Goal: Browse casually

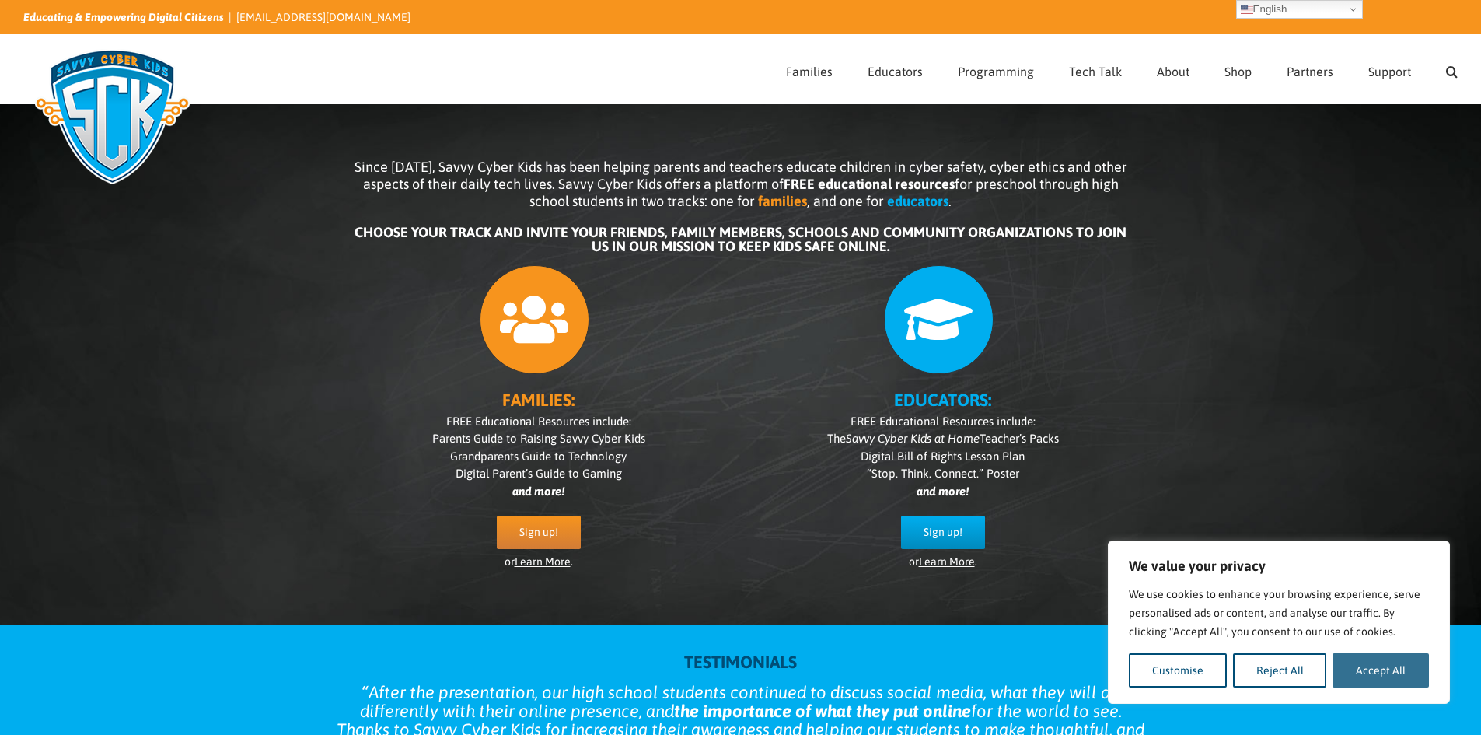
click at [1389, 679] on button "Accept All" at bounding box center [1381, 670] width 96 height 34
checkbox input "true"
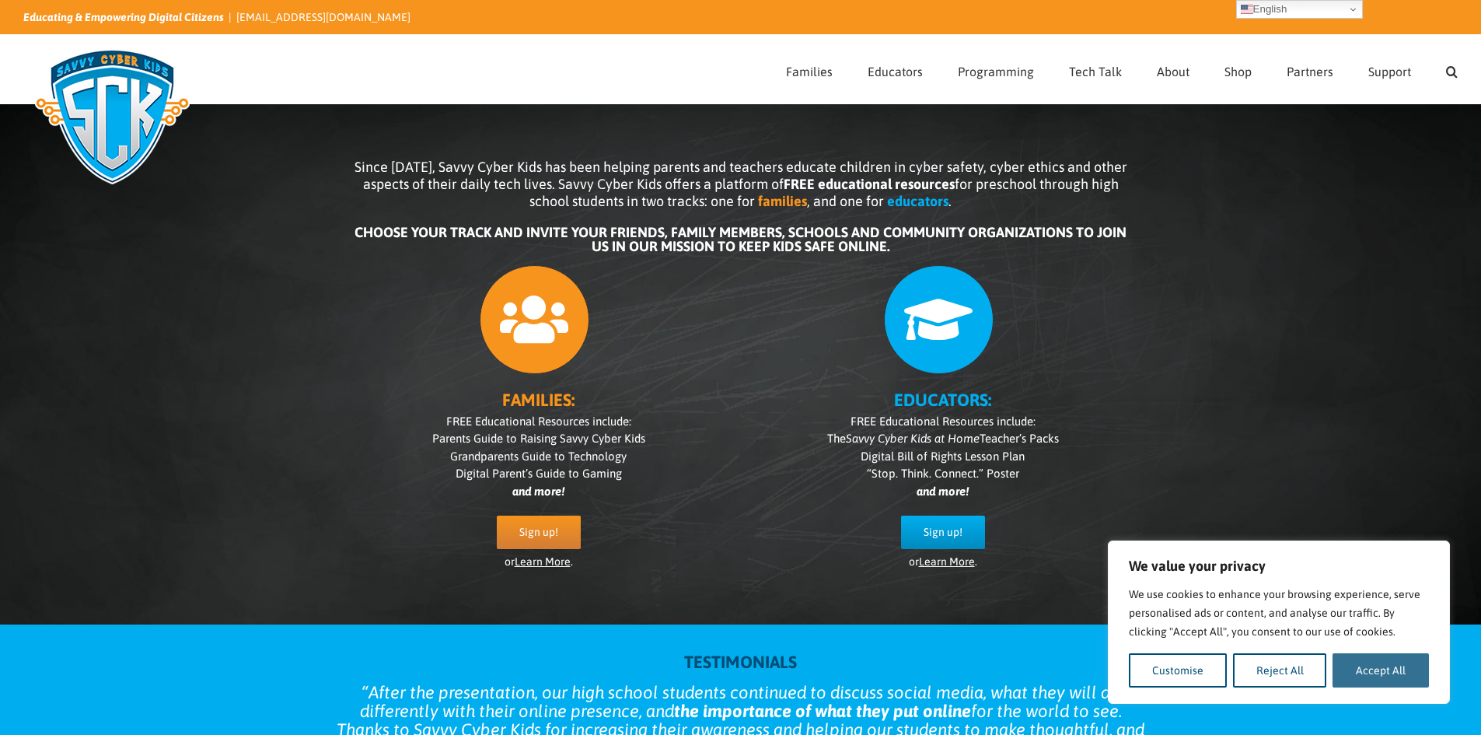
checkbox input "true"
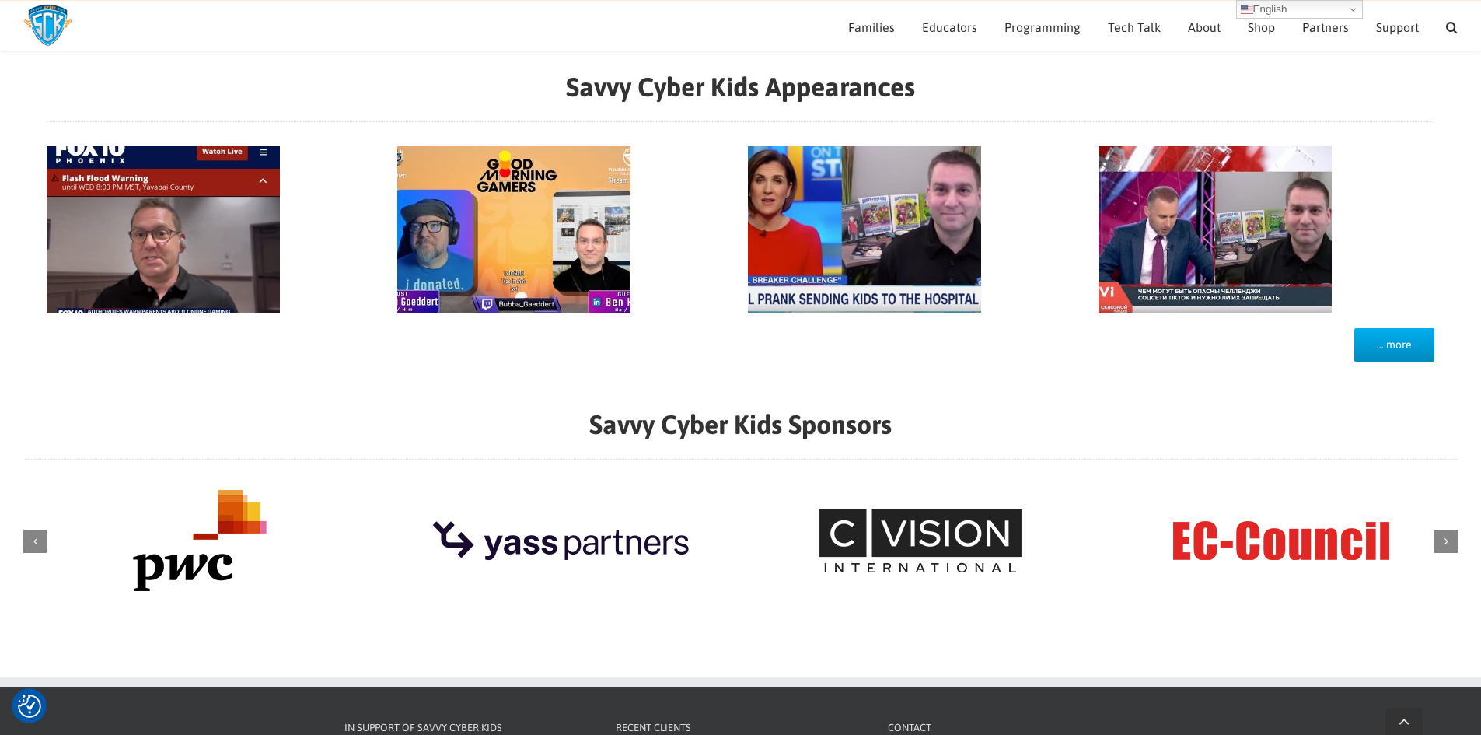
scroll to position [1761, 0]
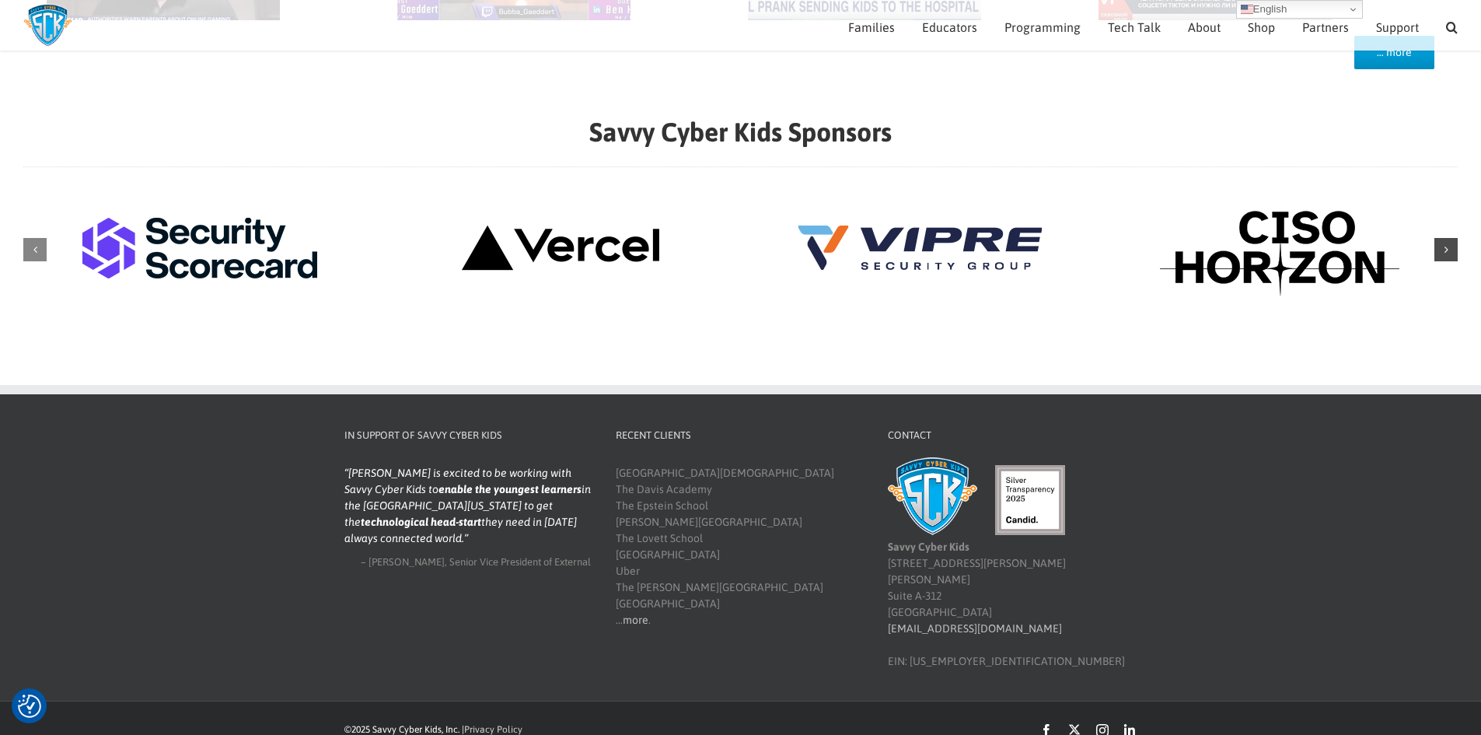
click at [1434, 246] on div "Next slide" at bounding box center [1445, 249] width 23 height 23
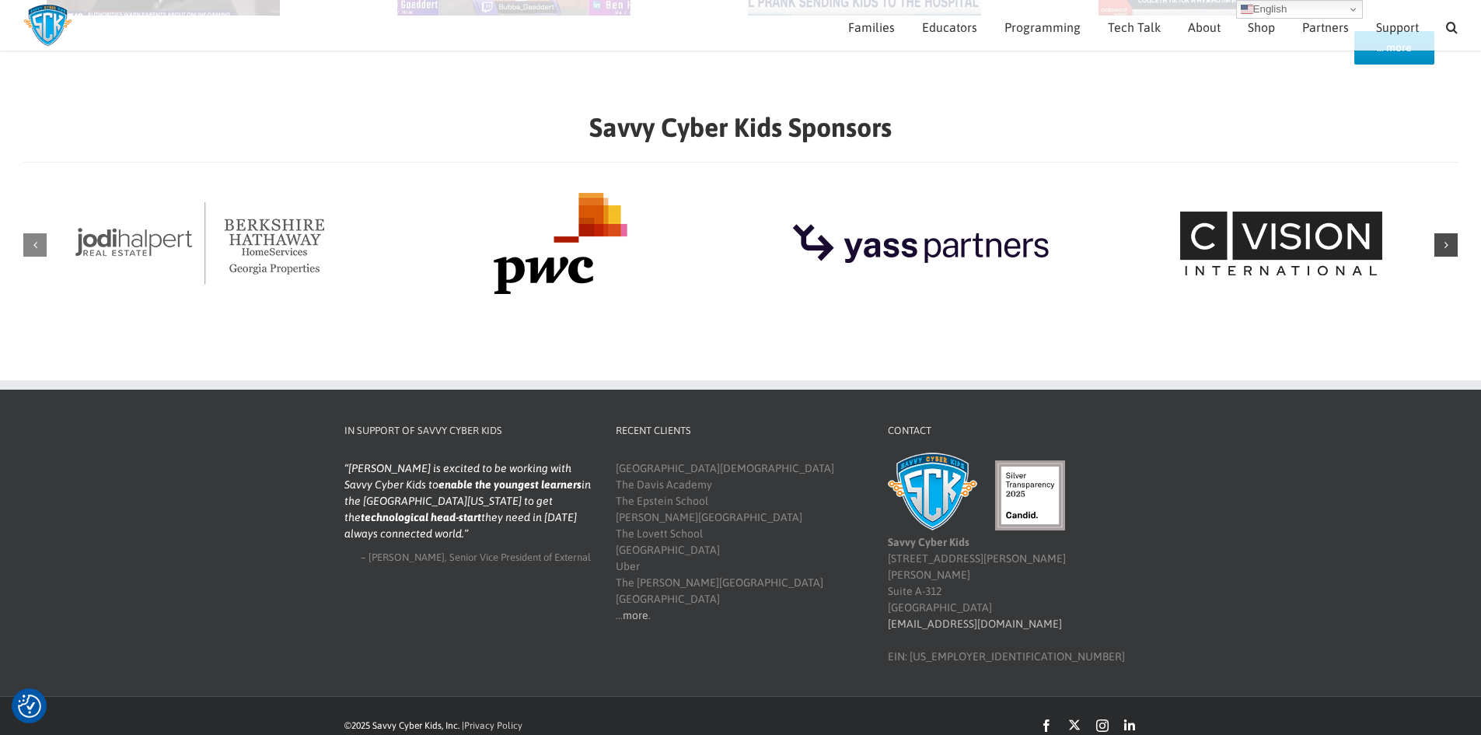
scroll to position [1724, 0]
click at [1440, 245] on div "Next slide" at bounding box center [1445, 243] width 23 height 23
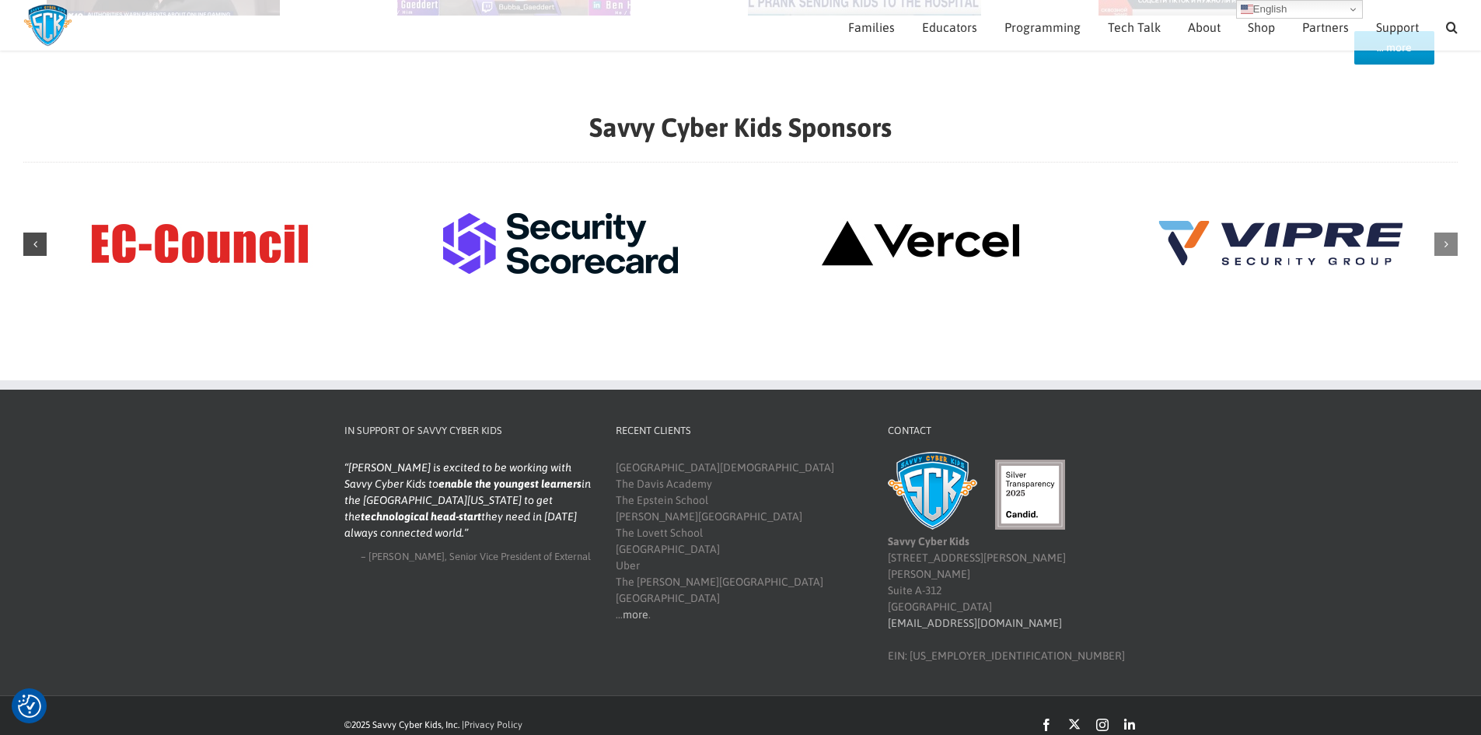
click at [40, 255] on div "Previous slide" at bounding box center [34, 243] width 23 height 23
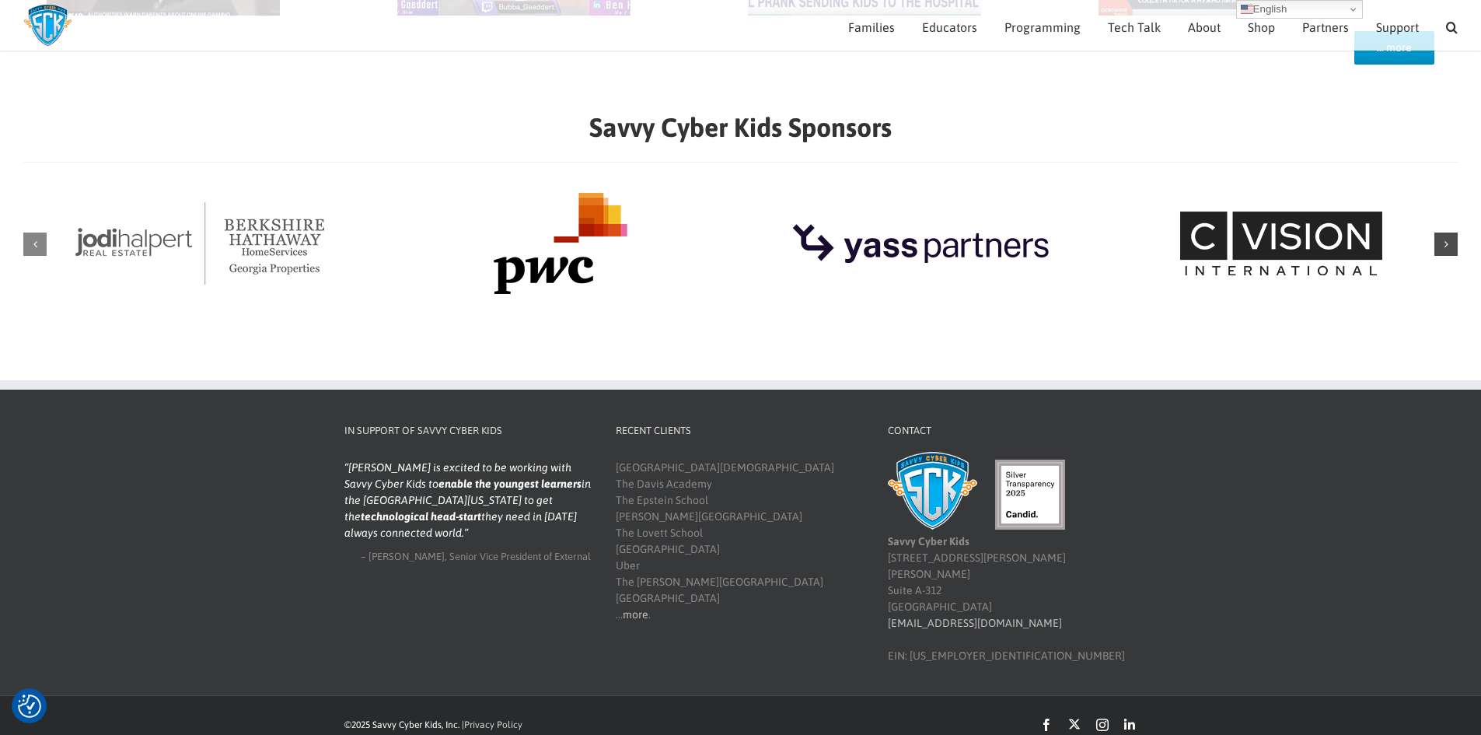
click at [1448, 250] on div "Next slide" at bounding box center [1445, 243] width 23 height 23
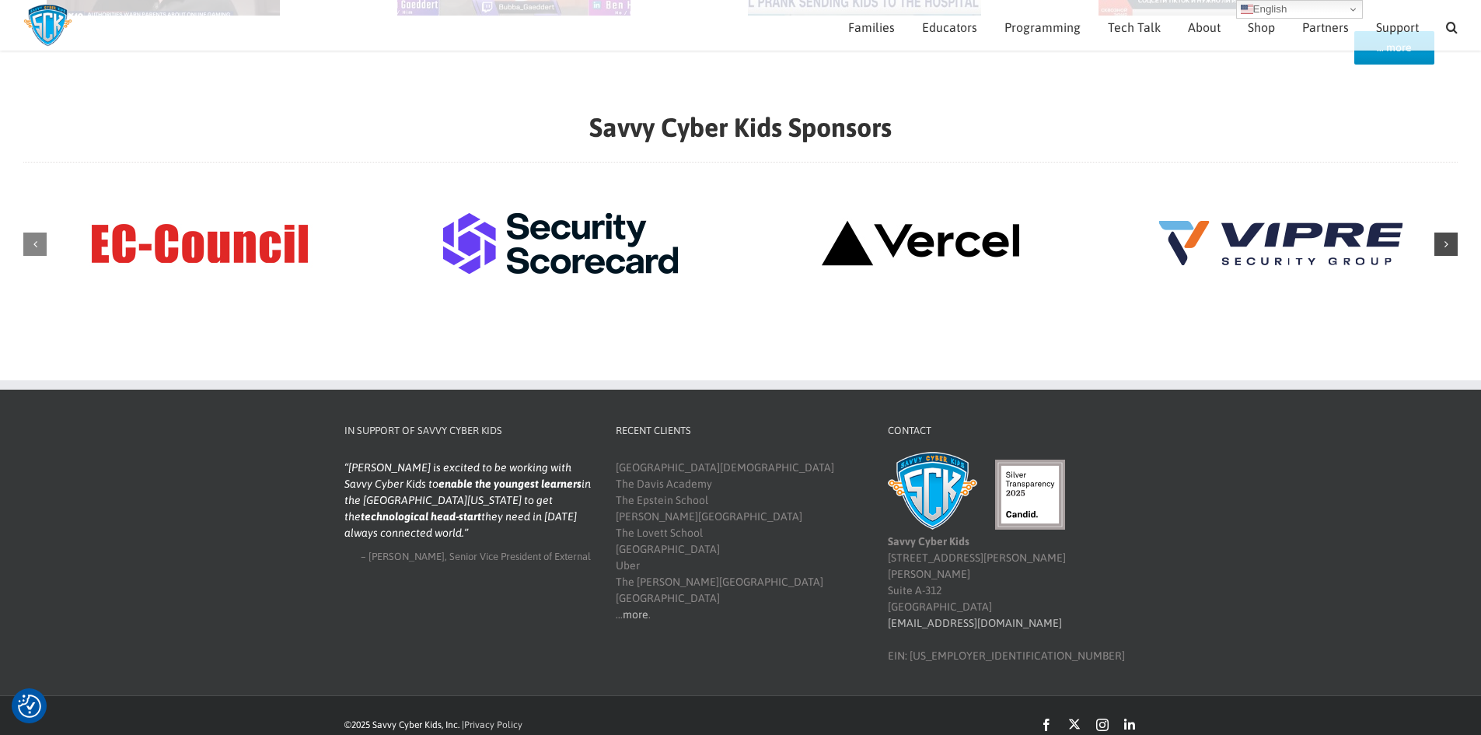
click at [1448, 250] on div "Next slide" at bounding box center [1445, 243] width 23 height 23
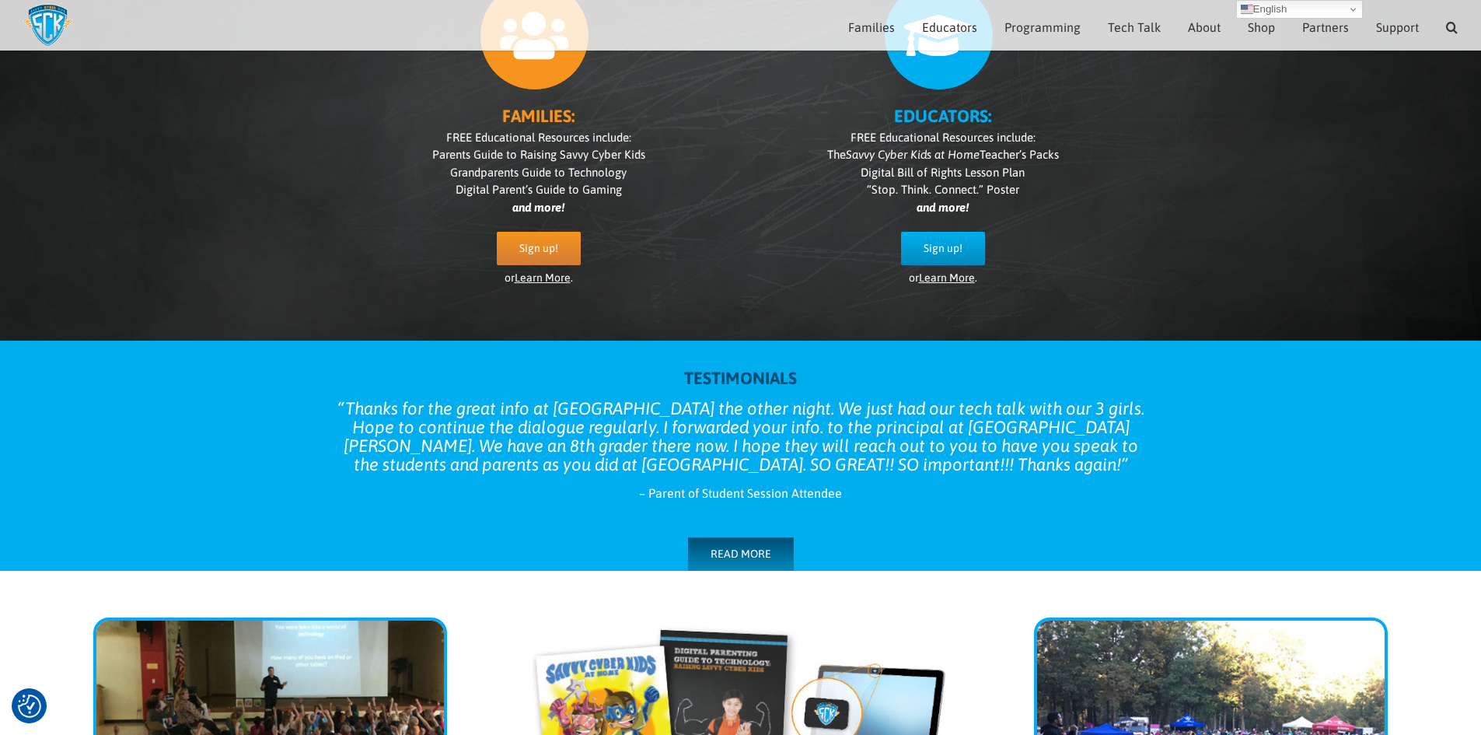
scroll to position [0, 0]
